Goal: Task Accomplishment & Management: Manage account settings

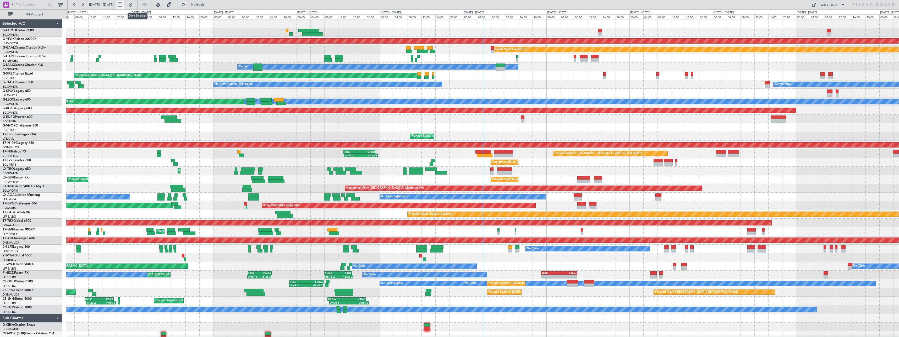
click at [124, 5] on button at bounding box center [120, 5] width 8 height 8
select select "8"
select select "2025"
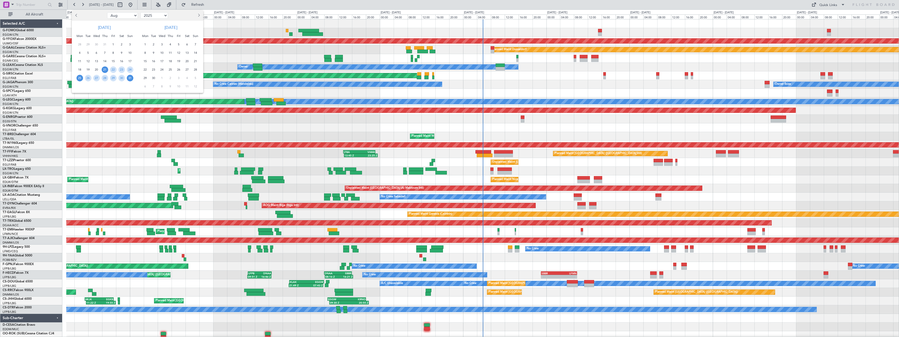
click at [81, 78] on span "25" at bounding box center [80, 78] width 7 height 7
click at [146, 53] on span "8" at bounding box center [145, 53] width 7 height 7
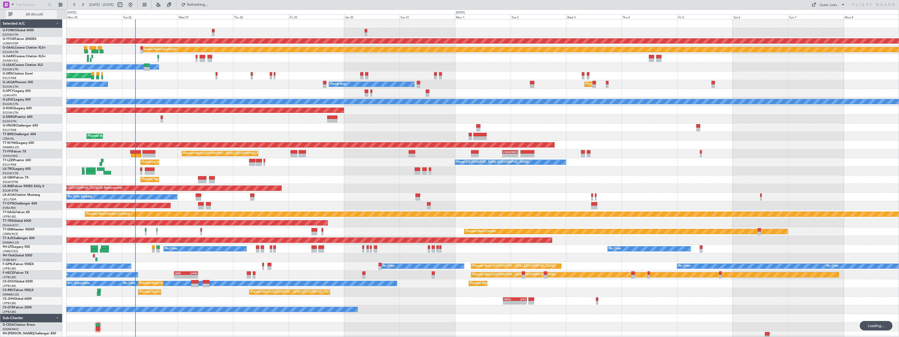
click at [35, 13] on span "All Aircraft" at bounding box center [35, 15] width 42 height 4
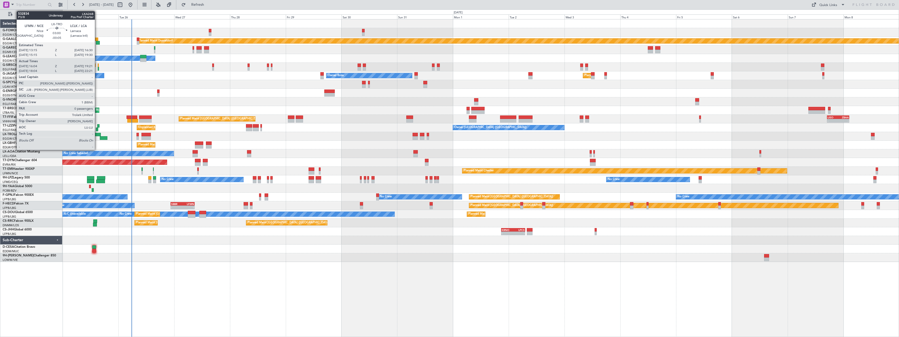
click at [97, 133] on div at bounding box center [97, 135] width 8 height 4
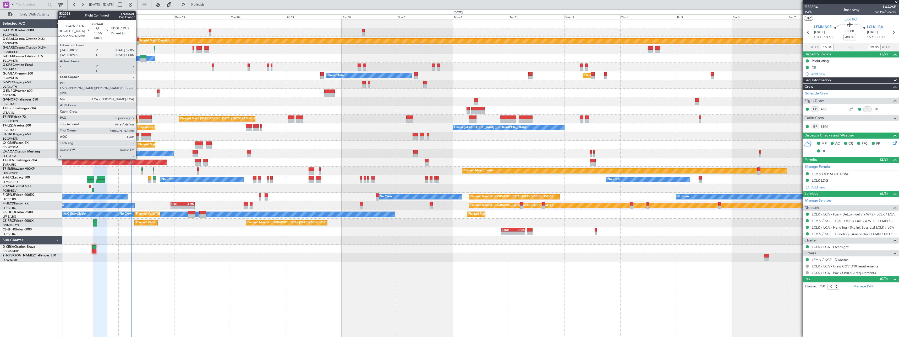
click at [138, 40] on div at bounding box center [138, 39] width 3 height 4
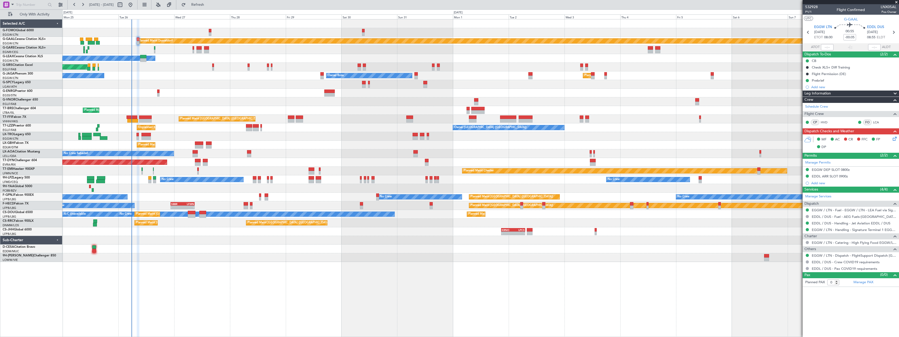
click at [894, 139] on icon at bounding box center [894, 138] width 4 height 4
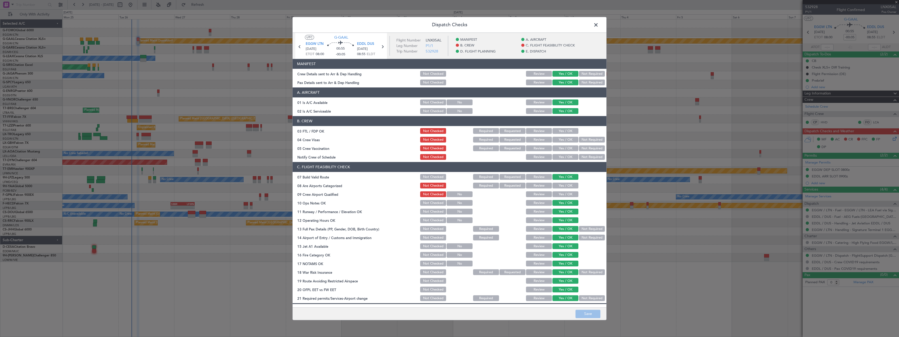
click at [599, 24] on span at bounding box center [599, 26] width 0 height 10
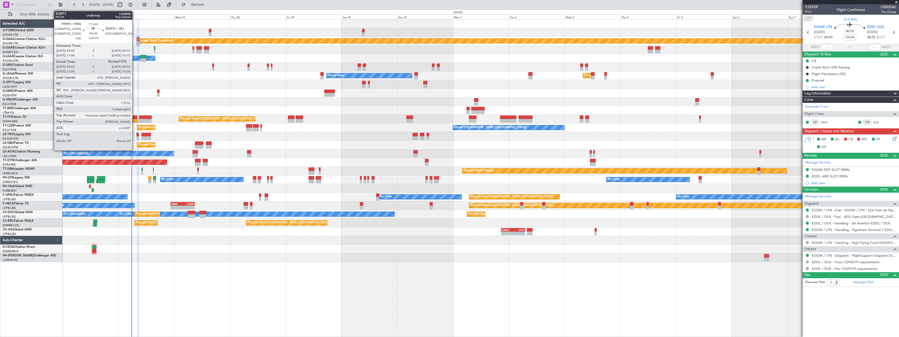
click at [135, 117] on div at bounding box center [132, 117] width 10 height 4
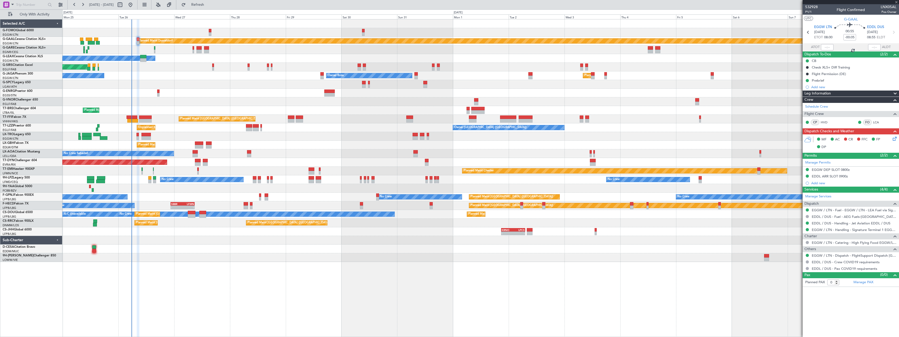
type input "+00:10"
type input "04:00"
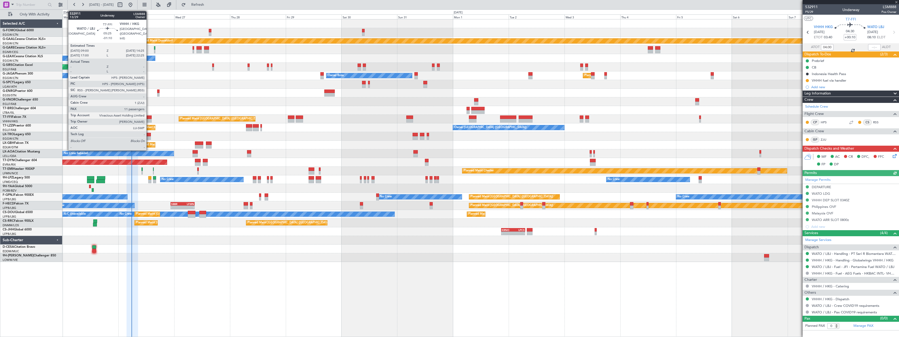
click at [149, 118] on div at bounding box center [145, 117] width 13 height 4
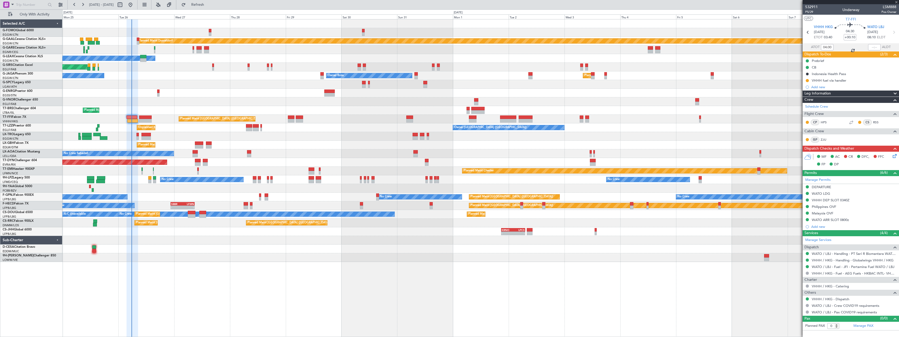
type input "-01:10"
type input "11"
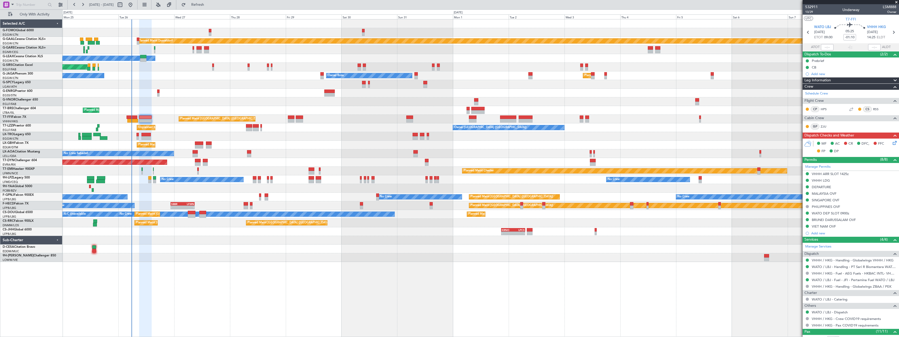
click at [892, 143] on icon at bounding box center [894, 142] width 4 height 4
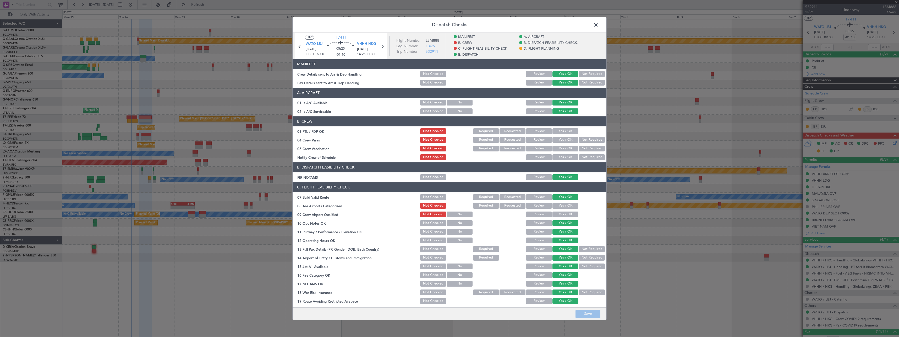
click at [565, 204] on button "Yes / OK" at bounding box center [566, 206] width 26 height 6
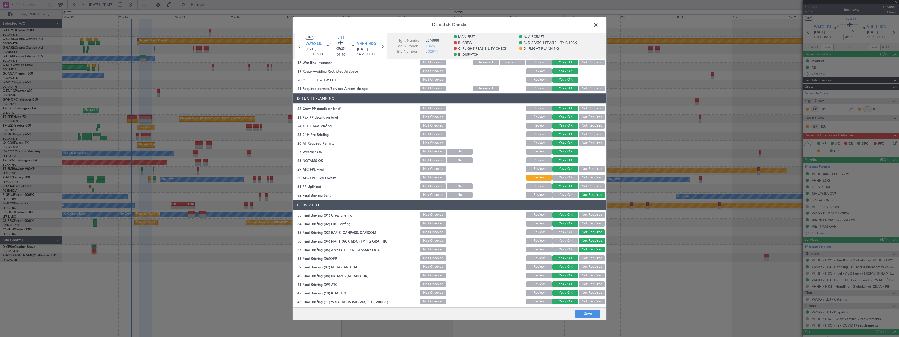
scroll to position [241, 0]
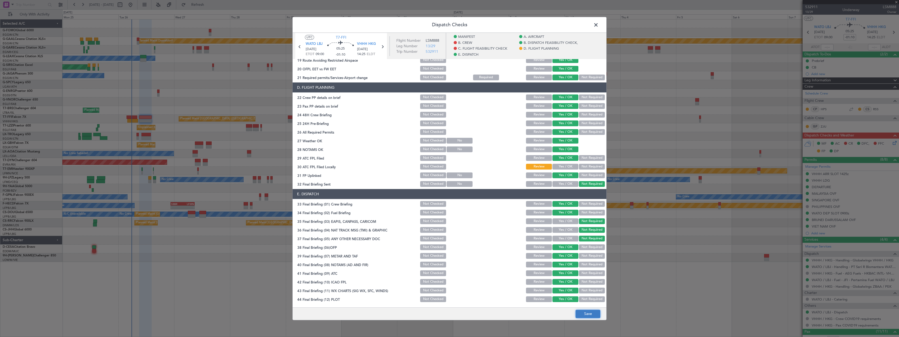
click at [587, 313] on button "Save" at bounding box center [588, 313] width 25 height 8
click at [599, 23] on span at bounding box center [599, 26] width 0 height 10
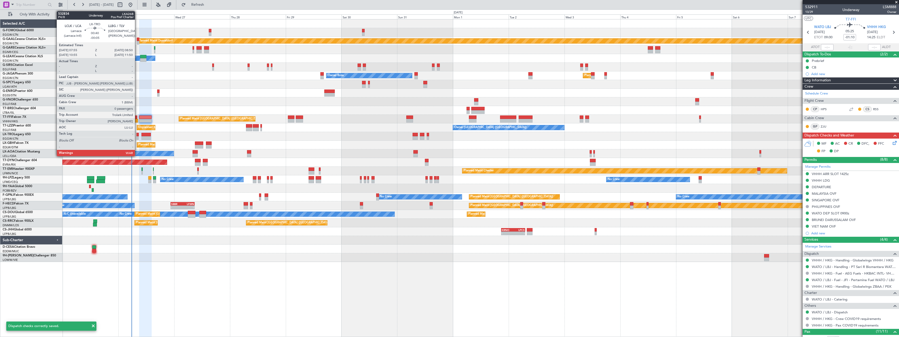
click at [137, 137] on div at bounding box center [138, 138] width 2 height 4
type input "-00:05"
type input "0"
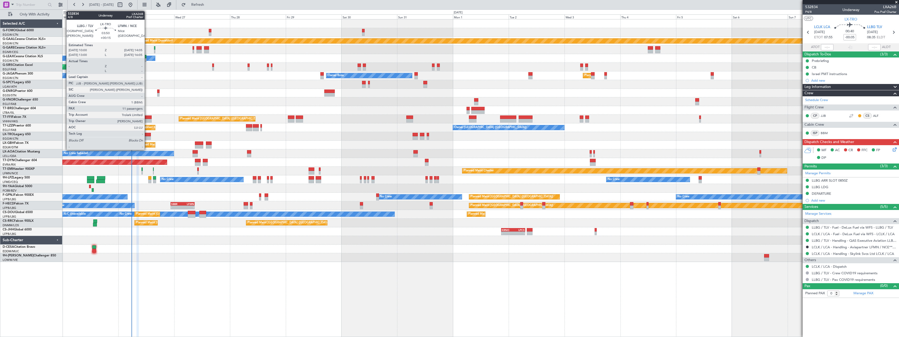
click at [147, 134] on div at bounding box center [147, 135] width 10 height 4
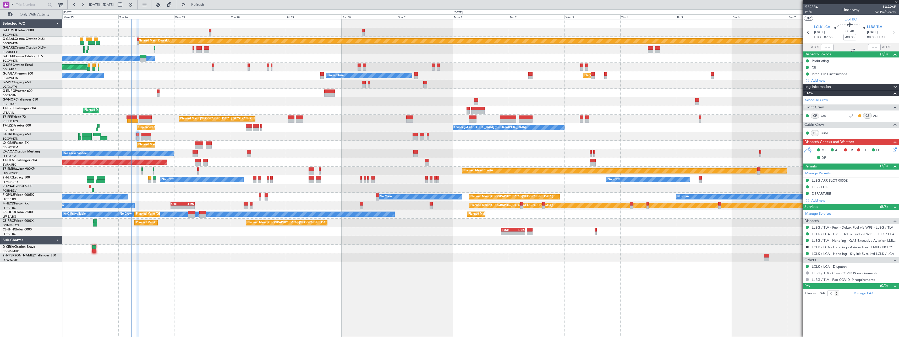
type input "+00:15"
type input "11"
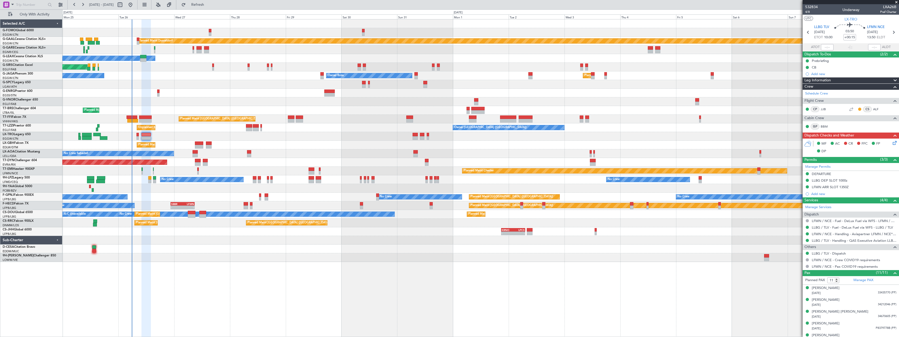
click at [892, 142] on icon at bounding box center [894, 142] width 4 height 4
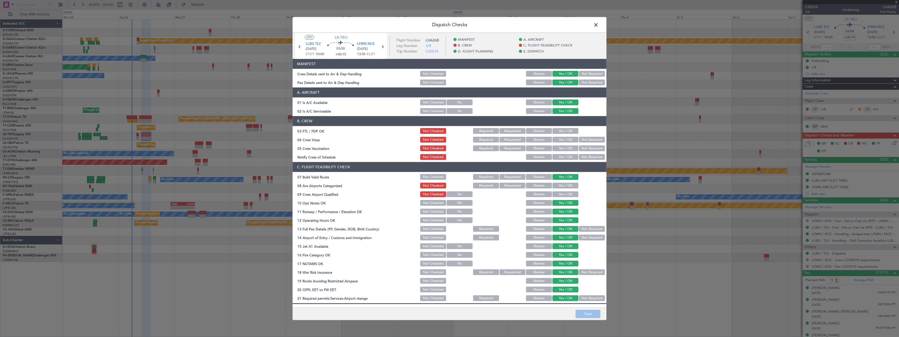
click at [561, 185] on button "Yes / OK" at bounding box center [566, 186] width 26 height 6
click at [595, 316] on button "Save" at bounding box center [588, 313] width 25 height 8
click at [599, 24] on span at bounding box center [599, 26] width 0 height 10
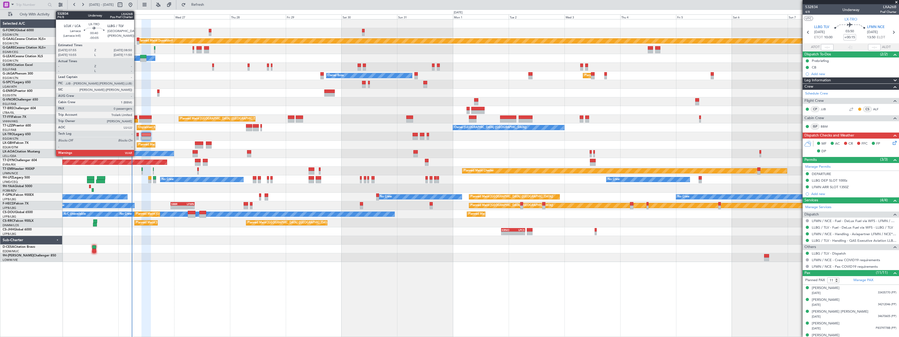
click at [137, 135] on div at bounding box center [138, 135] width 2 height 4
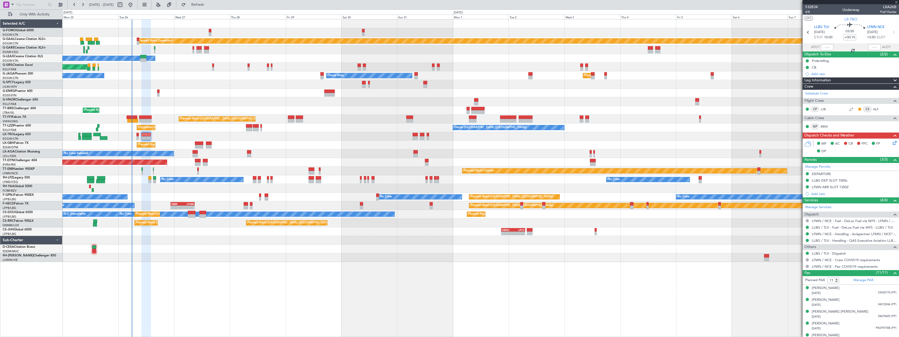
type input "-00:05"
type input "0"
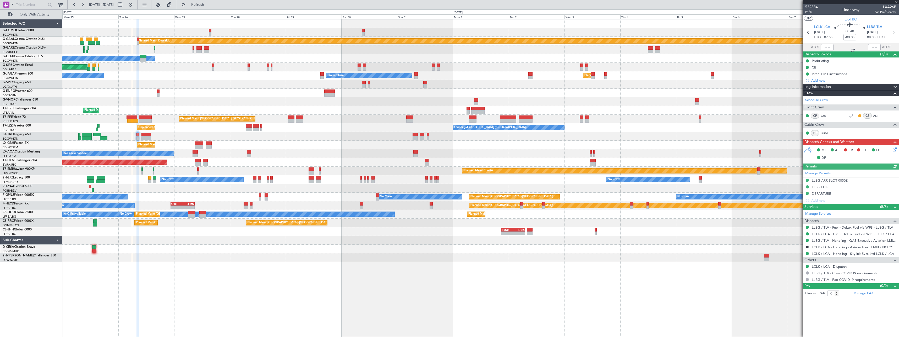
click at [894, 149] on icon at bounding box center [894, 148] width 4 height 4
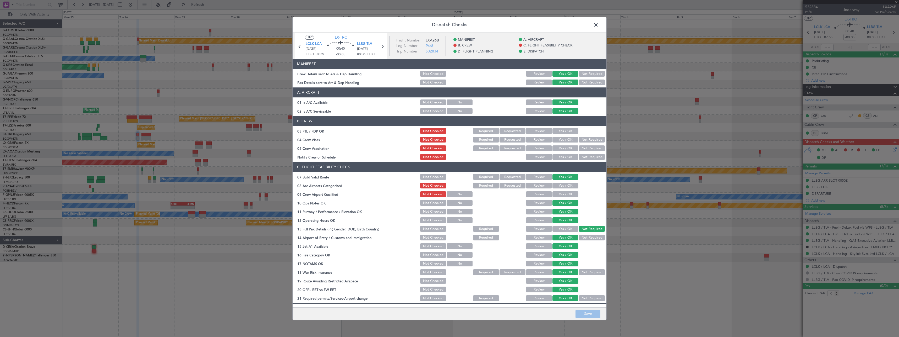
click at [560, 185] on button "Yes / OK" at bounding box center [566, 186] width 26 height 6
click at [590, 311] on button "Save" at bounding box center [588, 313] width 25 height 8
click at [599, 25] on span at bounding box center [599, 26] width 0 height 10
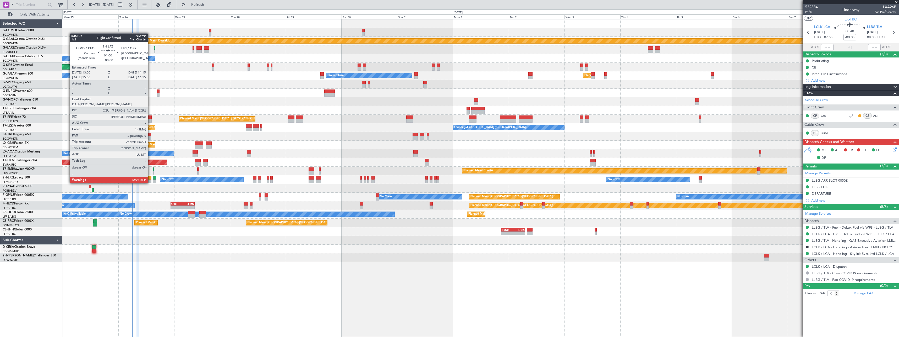
click at [150, 178] on div at bounding box center [149, 178] width 3 height 4
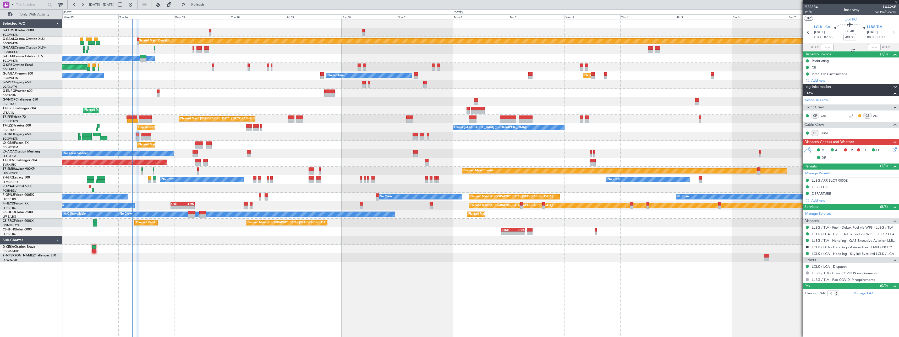
type input "2"
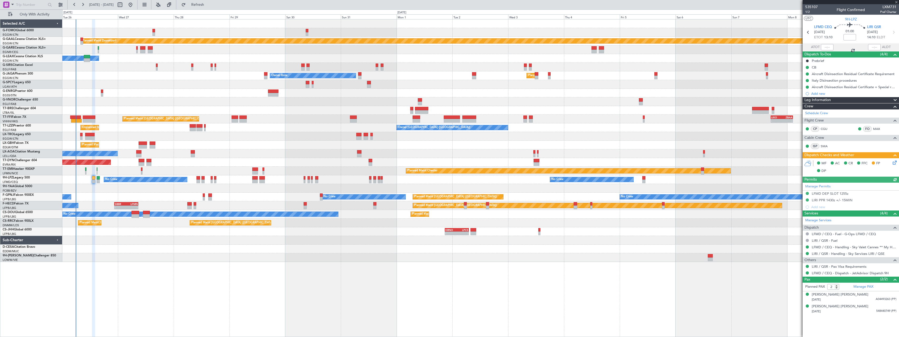
click at [142, 290] on div "Planned Maint Dusseldorf Owner Unplanned Maint [GEOGRAPHIC_DATA] ([GEOGRAPHIC_D…" at bounding box center [480, 177] width 837 height 317
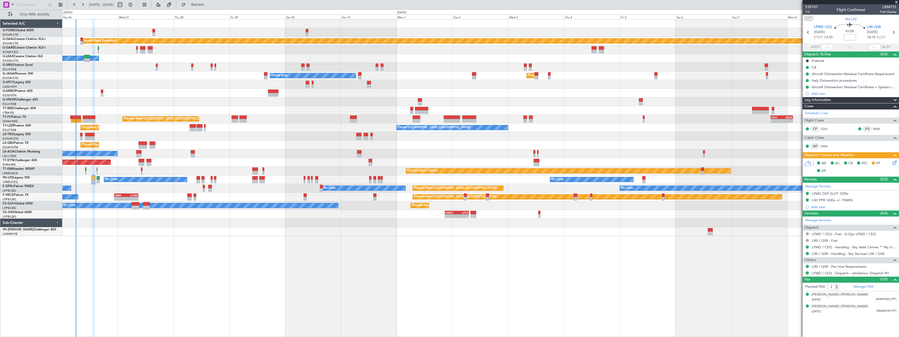
click at [895, 162] on icon at bounding box center [894, 161] width 4 height 4
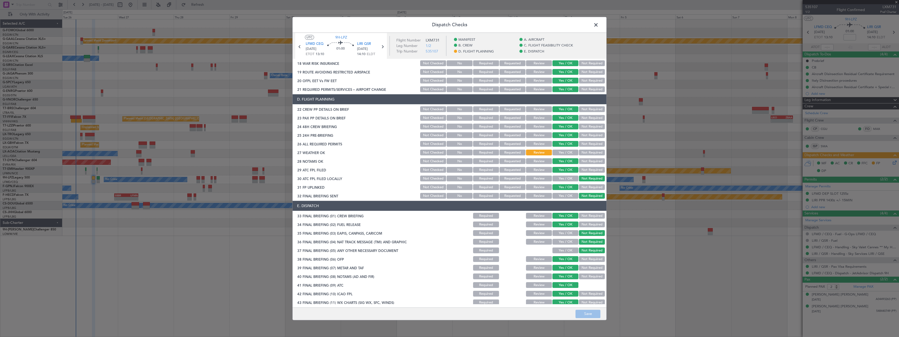
scroll to position [221, 0]
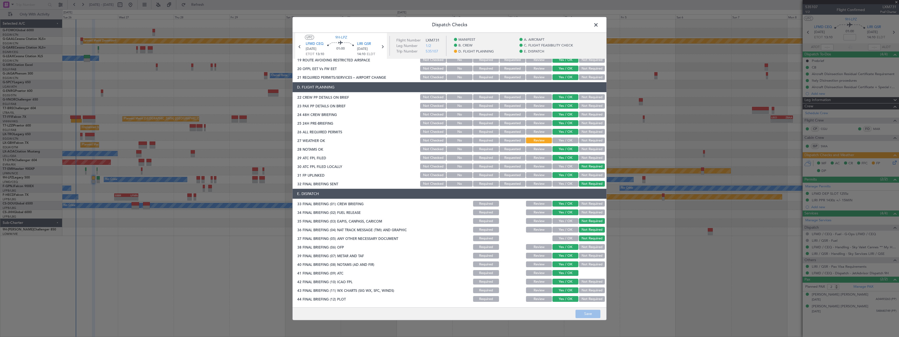
click at [599, 25] on span at bounding box center [599, 26] width 0 height 10
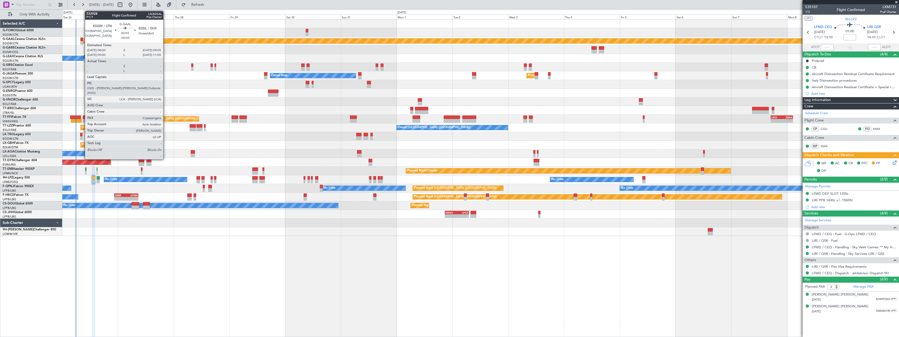
click at [82, 39] on div at bounding box center [81, 39] width 3 height 4
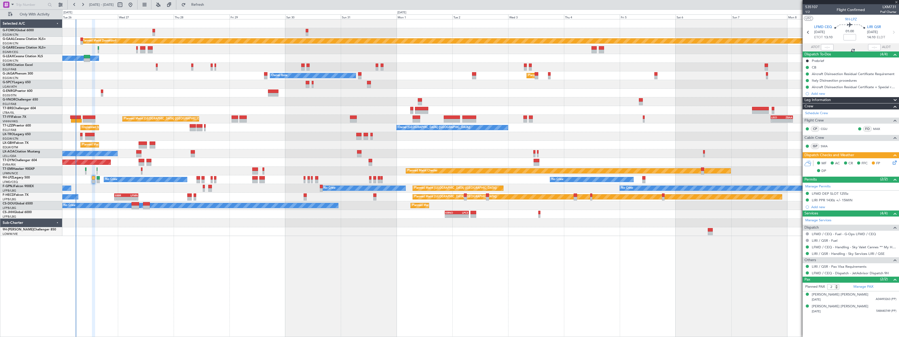
type input "-00:05"
type input "0"
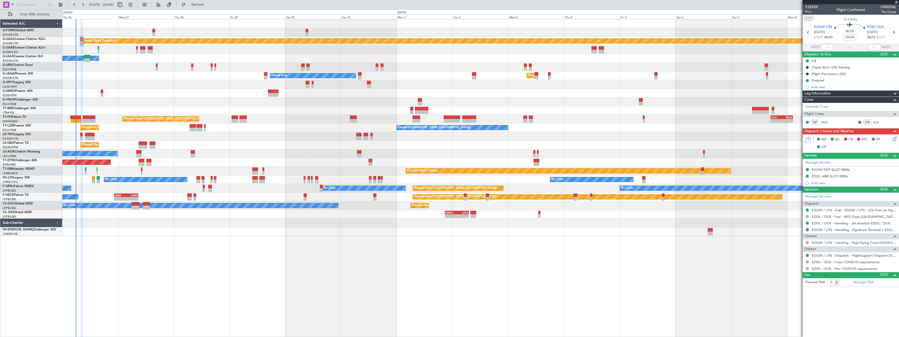
click at [895, 139] on icon at bounding box center [894, 138] width 4 height 4
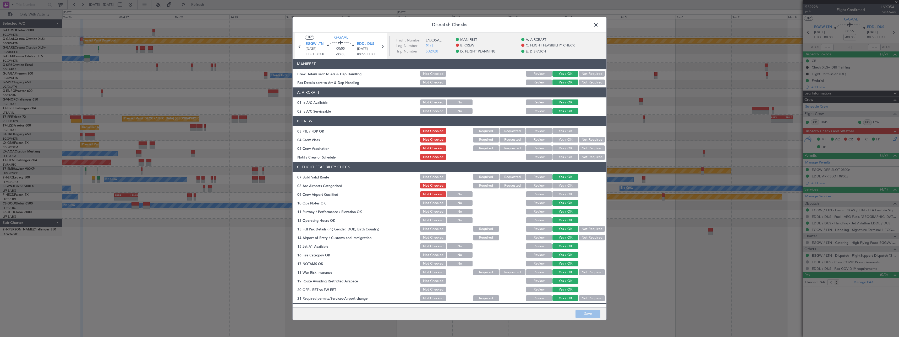
click at [599, 24] on span at bounding box center [599, 26] width 0 height 10
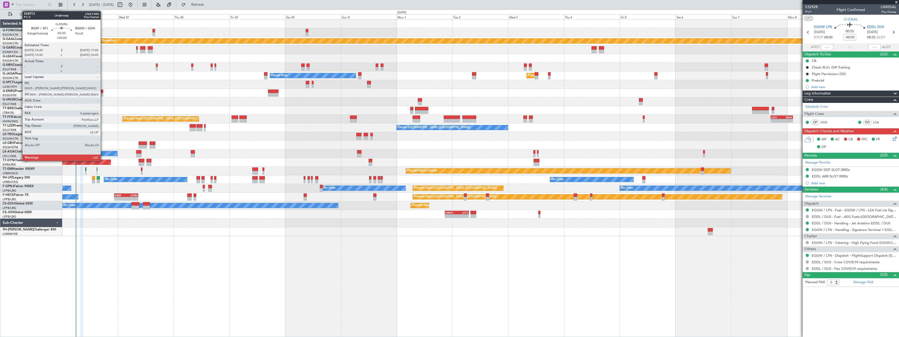
click at [103, 91] on div at bounding box center [102, 91] width 2 height 4
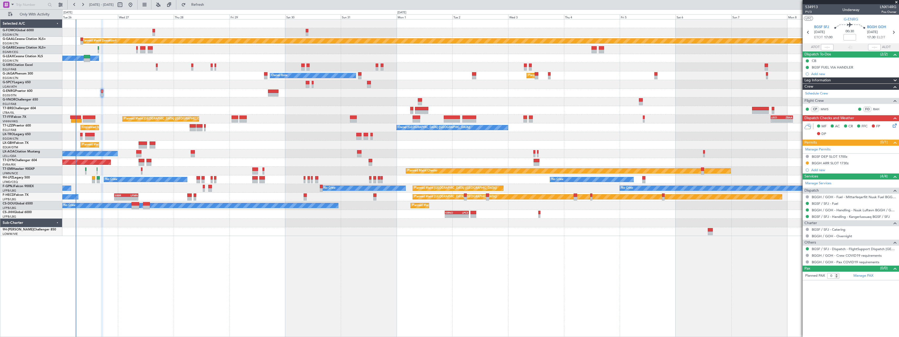
click at [896, 126] on icon at bounding box center [894, 124] width 4 height 4
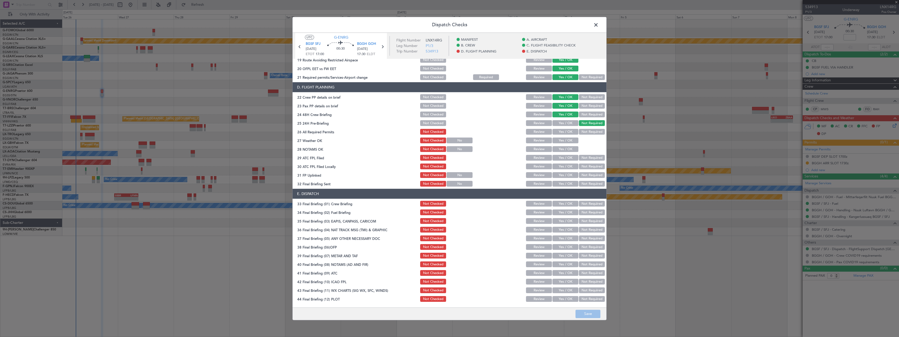
click at [599, 24] on span at bounding box center [599, 26] width 0 height 10
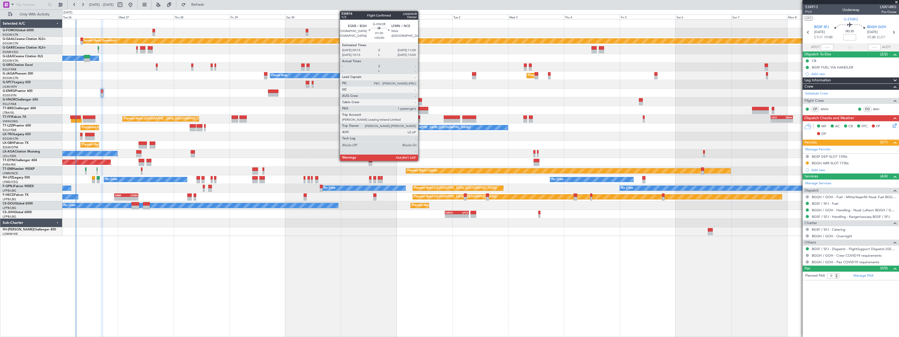
click at [421, 100] on div at bounding box center [420, 100] width 4 height 4
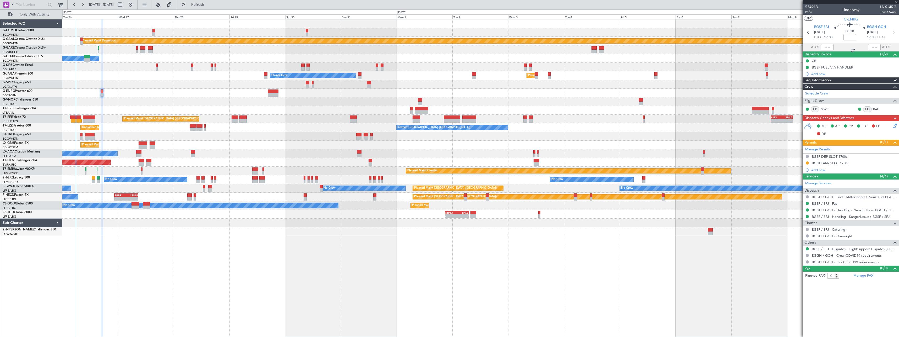
type input "5"
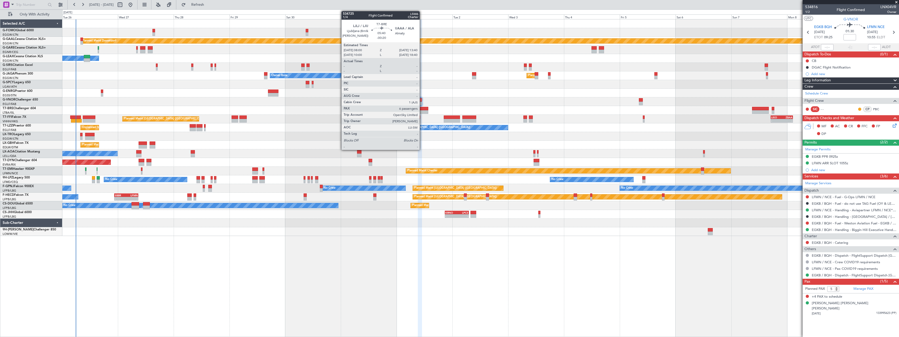
click at [422, 109] on div at bounding box center [421, 109] width 13 height 4
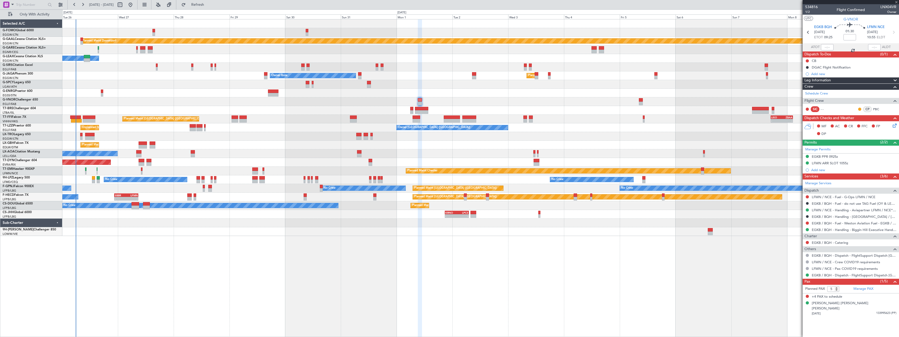
type input "-00:20"
type input "6"
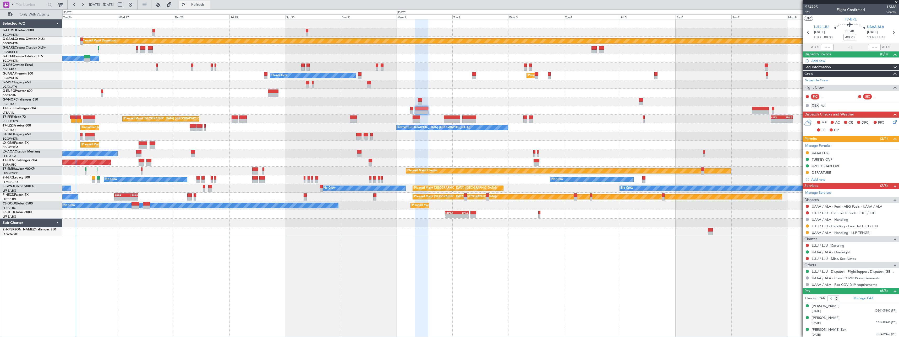
click at [209, 5] on span "Refresh" at bounding box center [198, 5] width 22 height 4
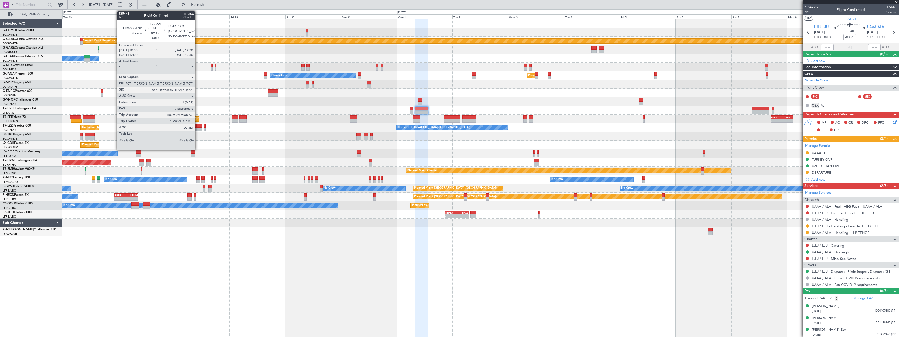
click at [198, 128] on div at bounding box center [200, 129] width 6 height 4
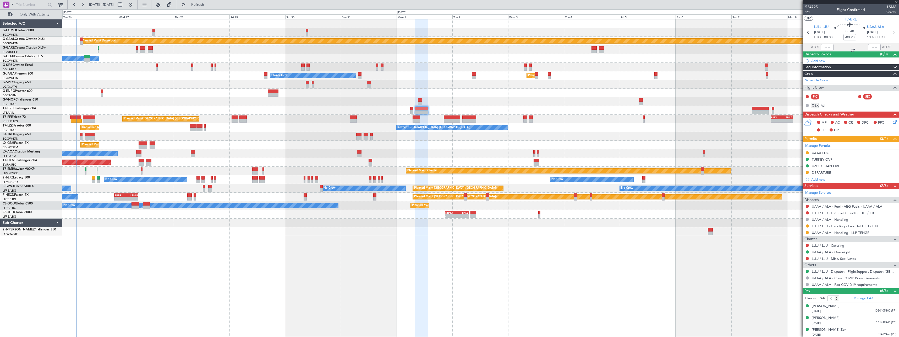
type input "7"
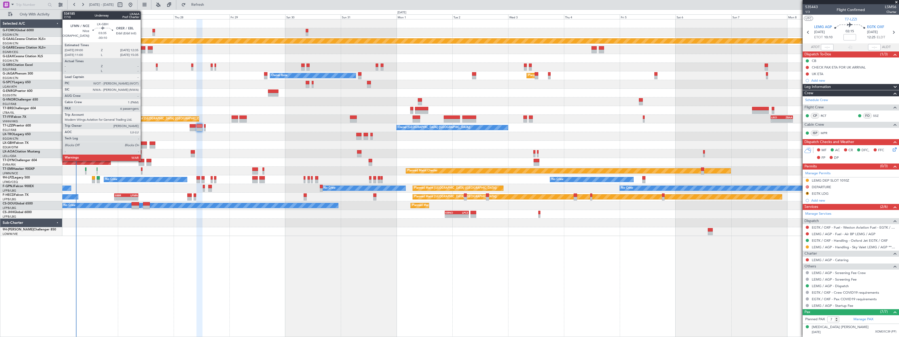
click at [143, 143] on div at bounding box center [143, 143] width 8 height 4
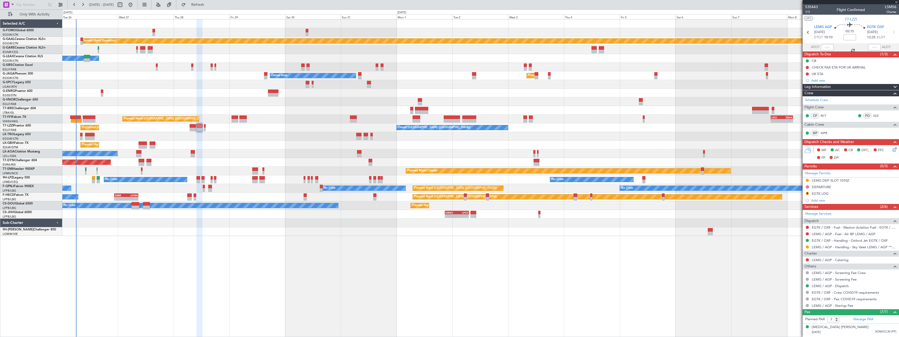
type input "-00:10"
type input "6"
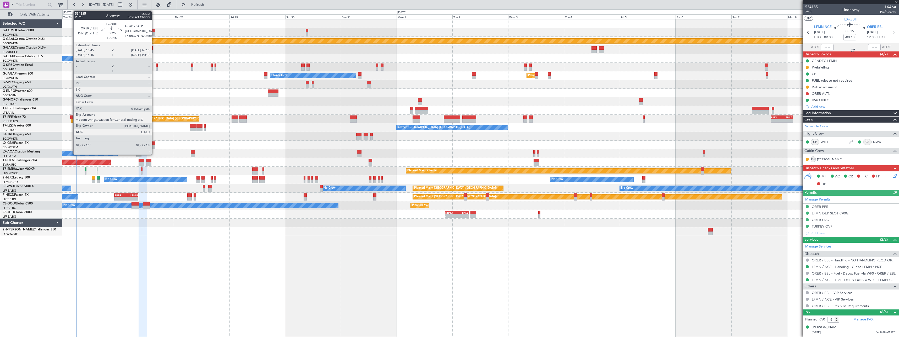
click at [154, 143] on div at bounding box center [153, 143] width 6 height 4
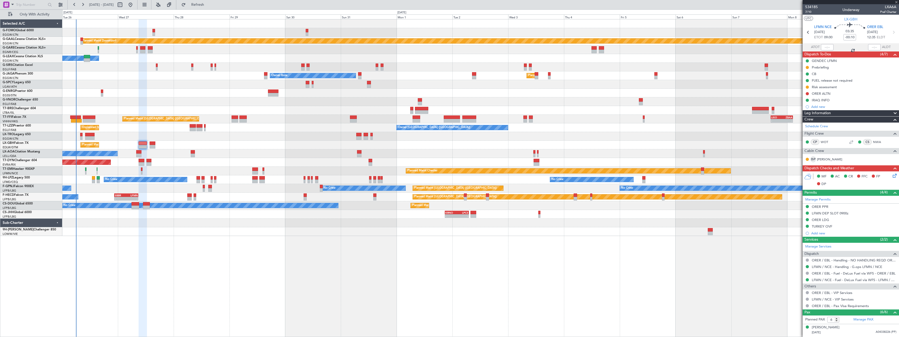
type input "+00:15"
type input "0"
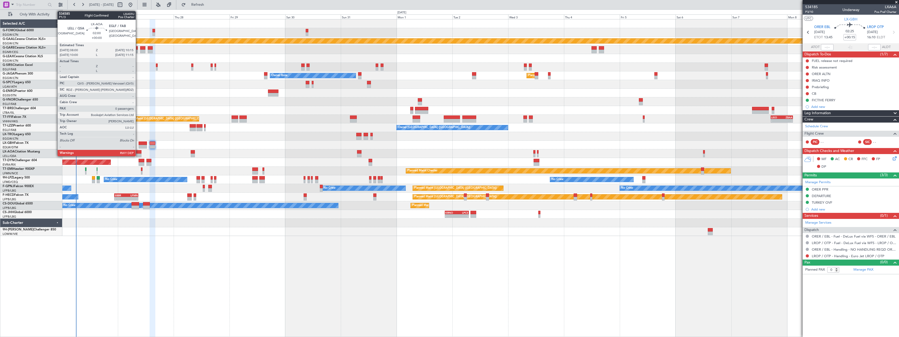
click at [138, 153] on div at bounding box center [138, 155] width 5 height 4
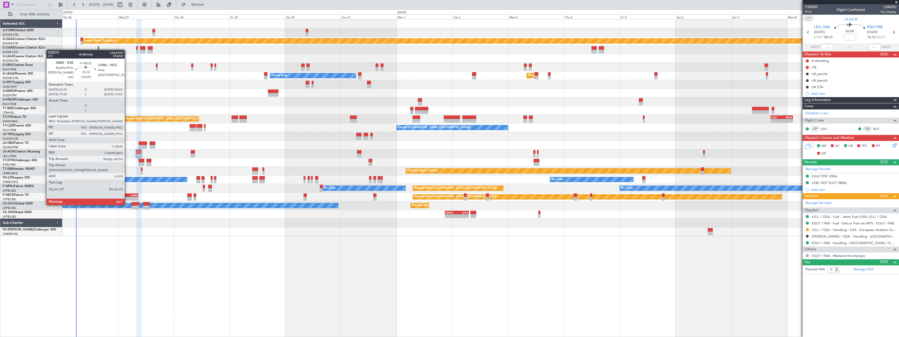
click at [127, 195] on div "LFMN" at bounding box center [132, 194] width 12 height 3
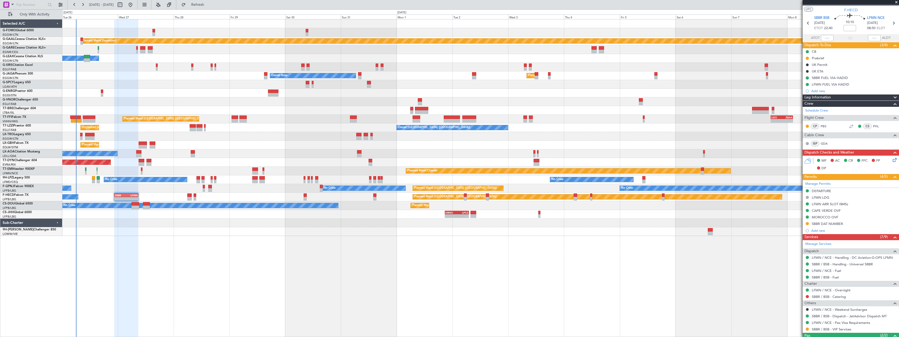
scroll to position [0, 0]
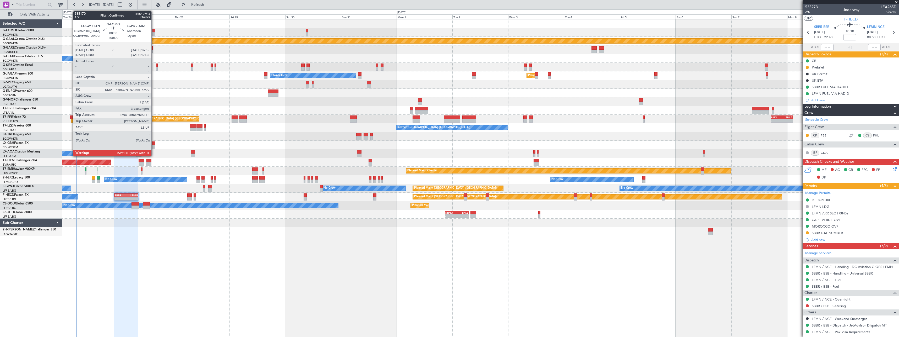
click at [154, 31] on div at bounding box center [154, 31] width 3 height 4
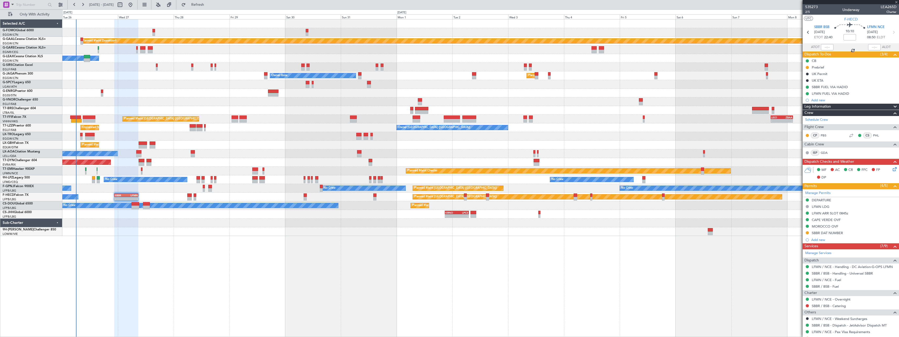
type input "3"
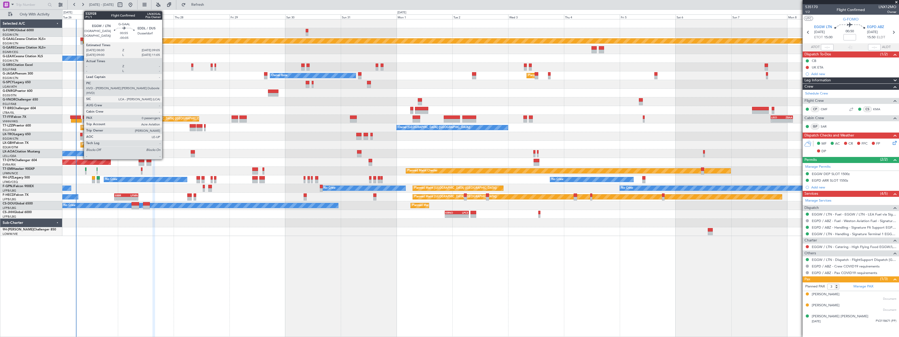
click at [81, 40] on div at bounding box center [81, 39] width 3 height 4
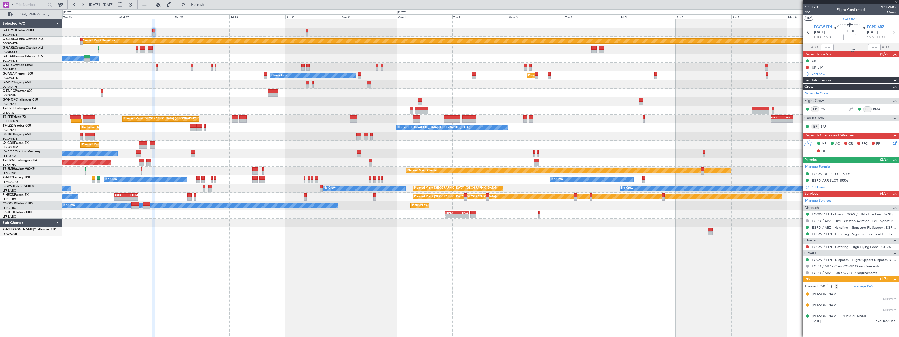
type input "-00:05"
type input "0"
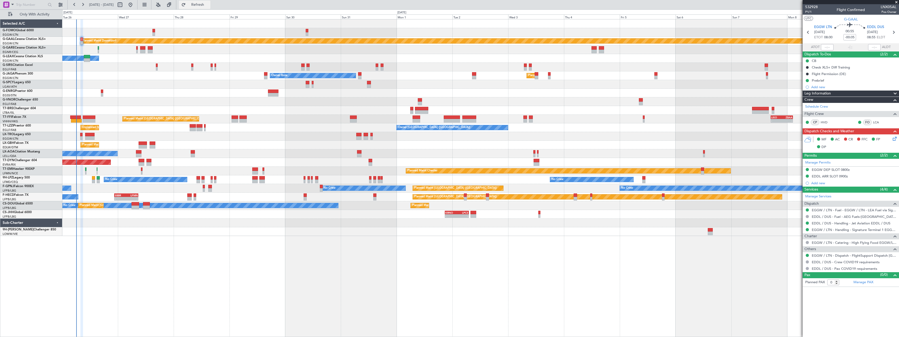
click at [209, 5] on span "Refresh" at bounding box center [198, 5] width 22 height 4
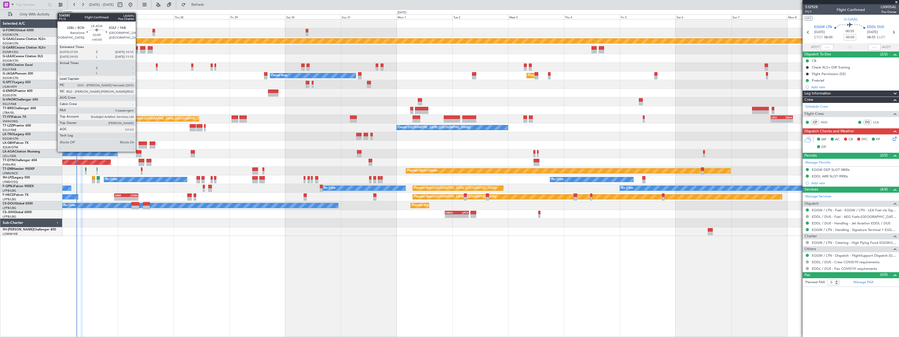
click at [138, 151] on div at bounding box center [139, 152] width 6 height 4
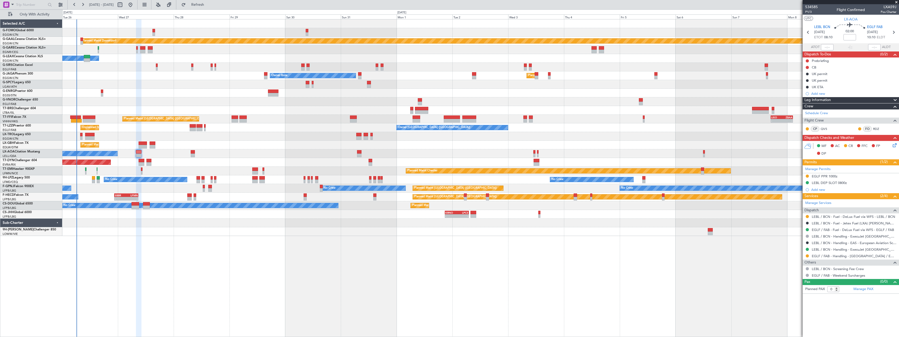
click at [896, 145] on icon at bounding box center [894, 144] width 4 height 4
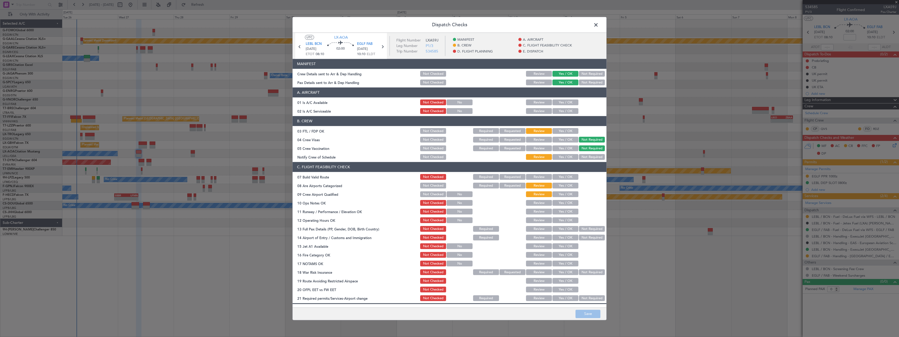
drag, startPoint x: 557, startPoint y: 101, endPoint x: 557, endPoint y: 107, distance: 5.2
click at [557, 102] on button "Yes / OK" at bounding box center [566, 103] width 26 height 6
click at [557, 110] on button "Yes / OK" at bounding box center [566, 111] width 26 height 6
click at [563, 129] on button "Yes / OK" at bounding box center [566, 131] width 26 height 6
click at [562, 156] on button "Yes / OK" at bounding box center [566, 157] width 26 height 6
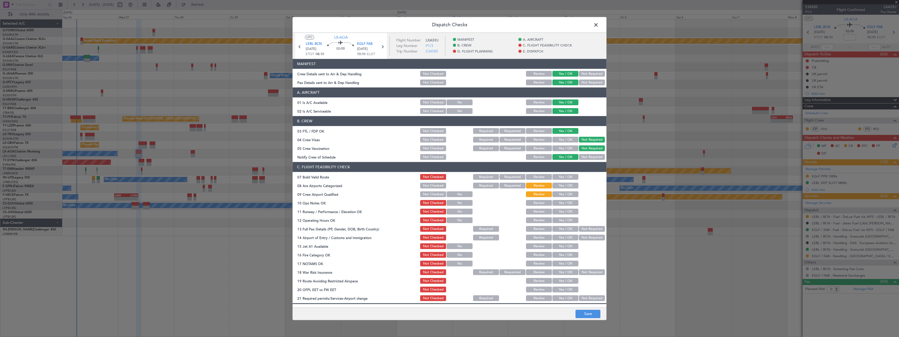
click at [559, 177] on button "Yes / OK" at bounding box center [566, 177] width 26 height 6
click at [558, 194] on button "Yes / OK" at bounding box center [566, 194] width 26 height 6
click at [560, 202] on button "Yes / OK" at bounding box center [566, 203] width 26 height 6
click at [558, 210] on button "Yes / OK" at bounding box center [566, 212] width 26 height 6
click at [557, 220] on button "Yes / OK" at bounding box center [566, 220] width 26 height 6
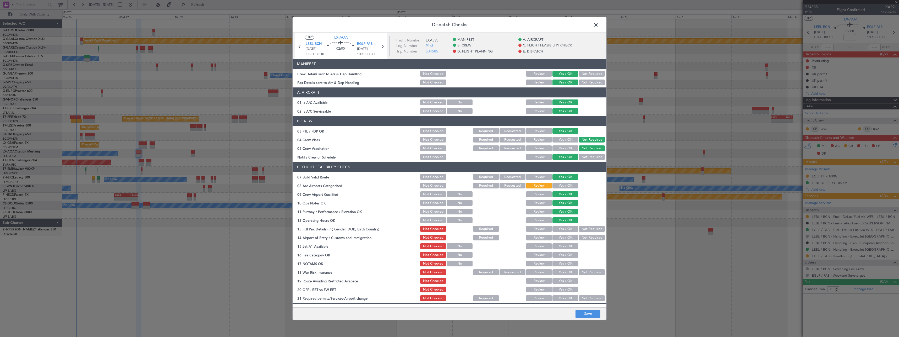
click at [583, 227] on button "Not Required" at bounding box center [592, 229] width 26 height 6
click at [564, 236] on button "Yes / OK" at bounding box center [566, 238] width 26 height 6
click at [562, 246] on button "Yes / OK" at bounding box center [566, 246] width 26 height 6
click at [561, 256] on button "Yes / OK" at bounding box center [566, 255] width 26 height 6
click at [591, 313] on button "Save" at bounding box center [588, 313] width 25 height 8
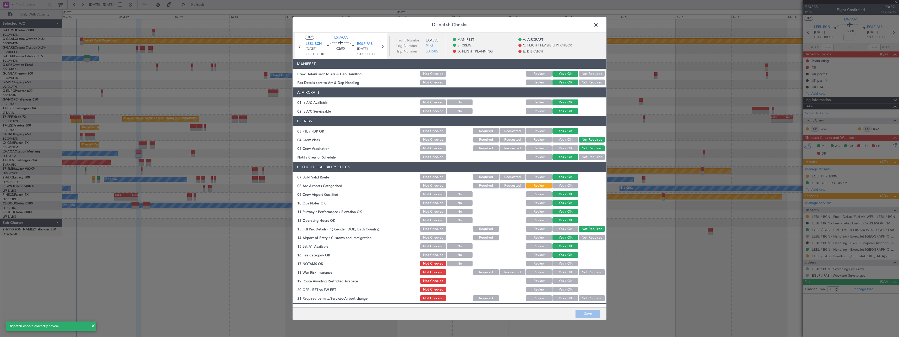
click at [599, 25] on span at bounding box center [599, 26] width 0 height 10
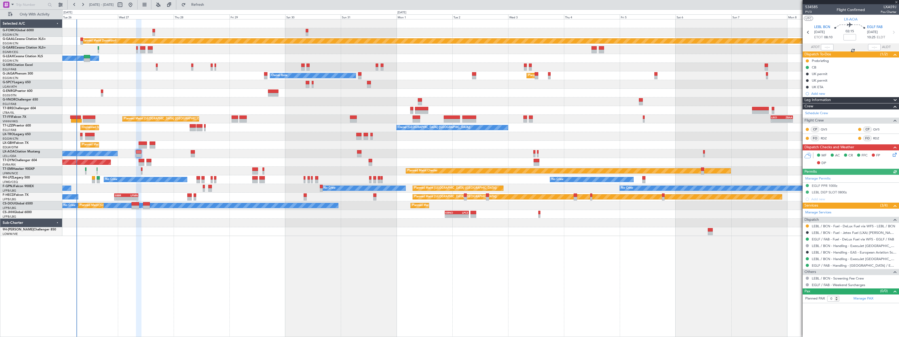
type input "+00:15"
